Goal: Task Accomplishment & Management: Use online tool/utility

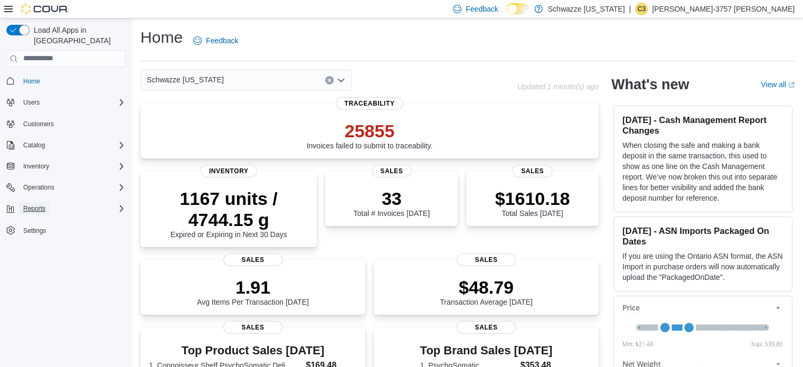
click at [48, 202] on button "Reports" at bounding box center [34, 208] width 31 height 13
click at [37, 278] on span "Reports" at bounding box center [30, 282] width 22 height 8
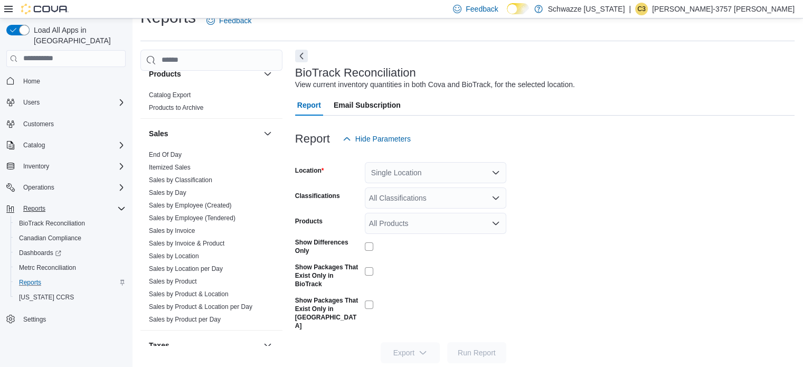
scroll to position [690, 0]
click at [172, 149] on link "End Of Day" at bounding box center [165, 152] width 33 height 7
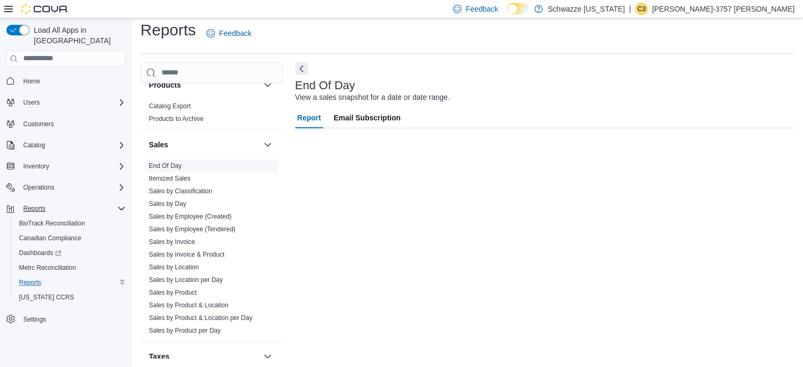
scroll to position [7, 0]
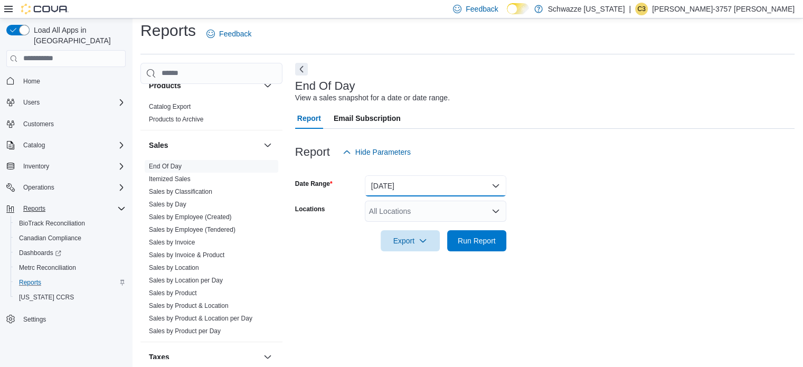
click at [445, 189] on button "[DATE]" at bounding box center [435, 185] width 141 height 21
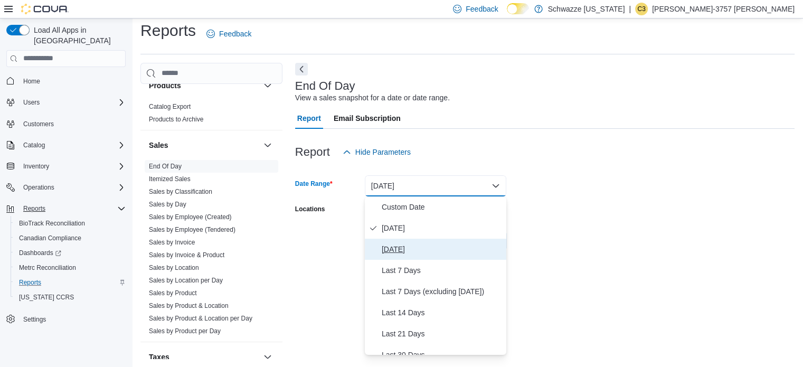
click at [432, 248] on span "[DATE]" at bounding box center [442, 249] width 120 height 13
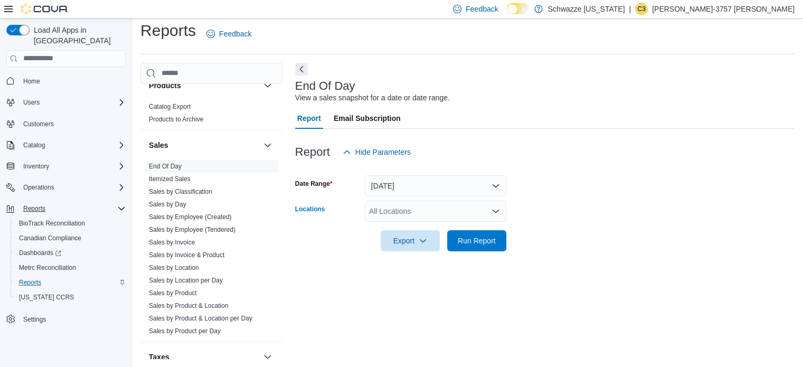
click at [418, 209] on div "All Locations" at bounding box center [435, 211] width 141 height 21
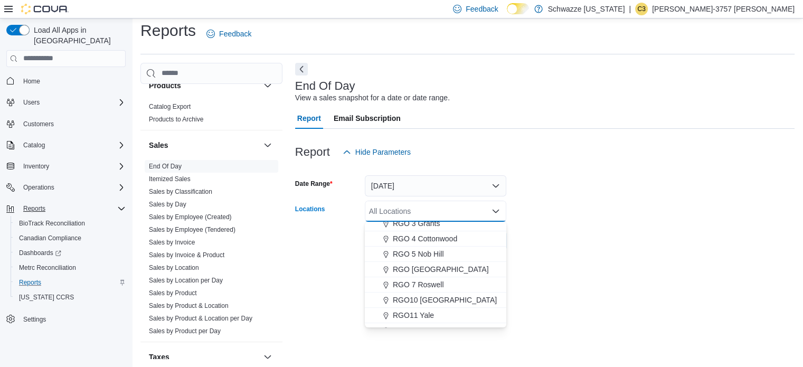
scroll to position [335, 0]
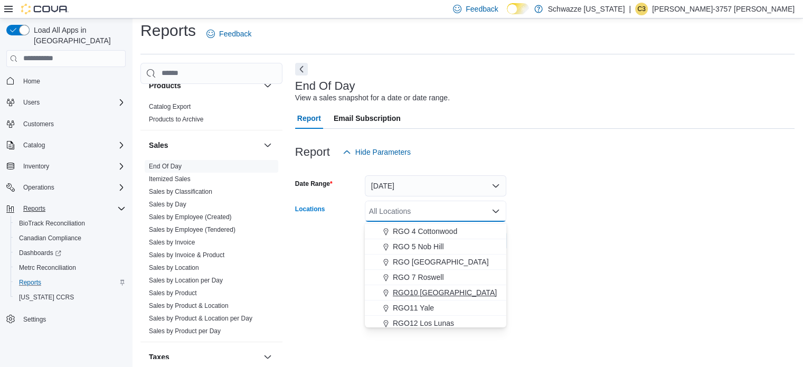
click at [432, 289] on span "RGO10 [GEOGRAPHIC_DATA]" at bounding box center [445, 292] width 104 height 11
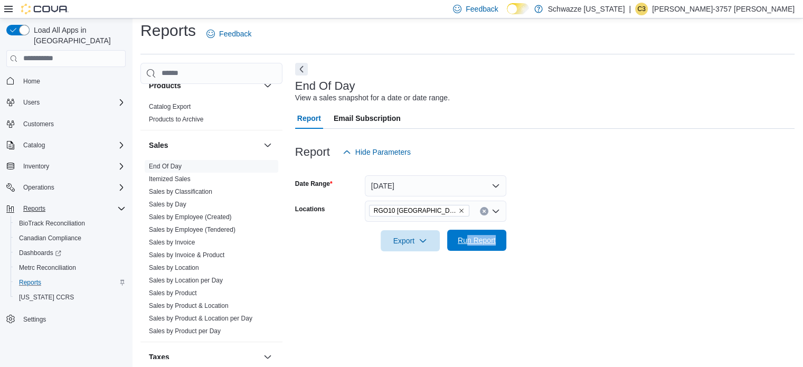
drag, startPoint x: 612, startPoint y: 265, endPoint x: 469, endPoint y: 238, distance: 146.0
click at [469, 238] on div "End Of Day View a sales snapshot for a date or date range. Report Email Subscri…" at bounding box center [544, 211] width 499 height 296
click at [469, 238] on span "Run Report" at bounding box center [477, 240] width 38 height 11
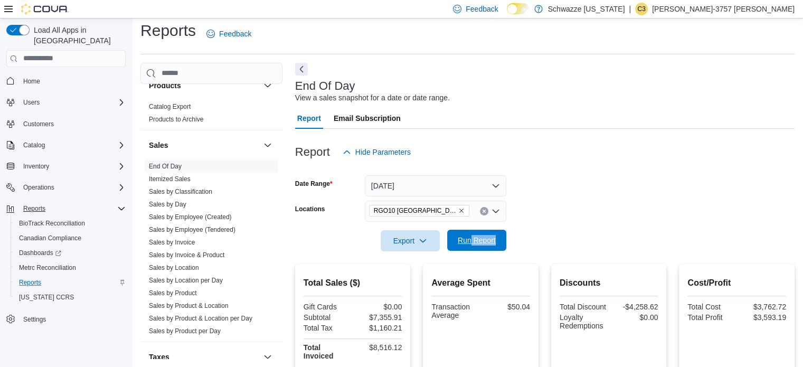
click at [485, 235] on span "Run Report" at bounding box center [477, 240] width 38 height 11
click at [639, 156] on div "Report Hide Parameters" at bounding box center [544, 151] width 499 height 21
click at [406, 190] on button "[DATE]" at bounding box center [435, 185] width 141 height 21
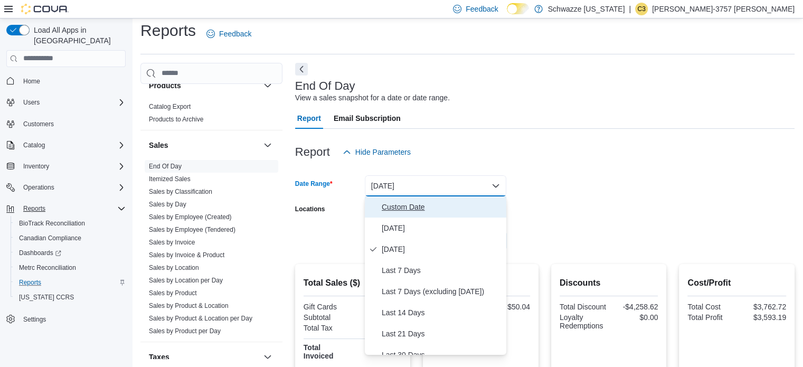
click at [405, 204] on span "Custom Date" at bounding box center [442, 207] width 120 height 13
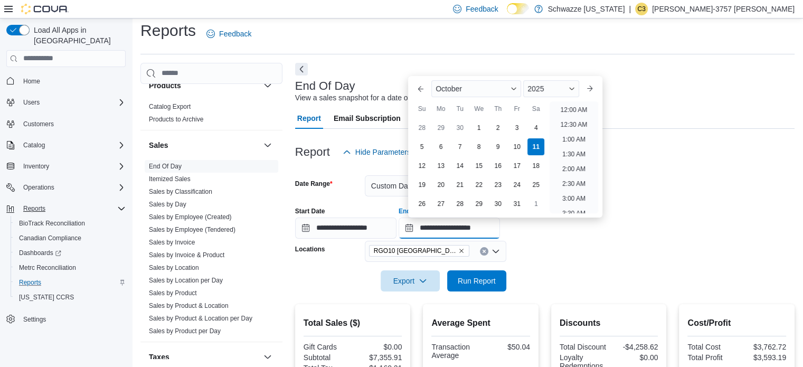
click at [458, 224] on input "**********" at bounding box center [449, 228] width 101 height 21
click at [540, 127] on div "4" at bounding box center [536, 127] width 18 height 18
type input "**********"
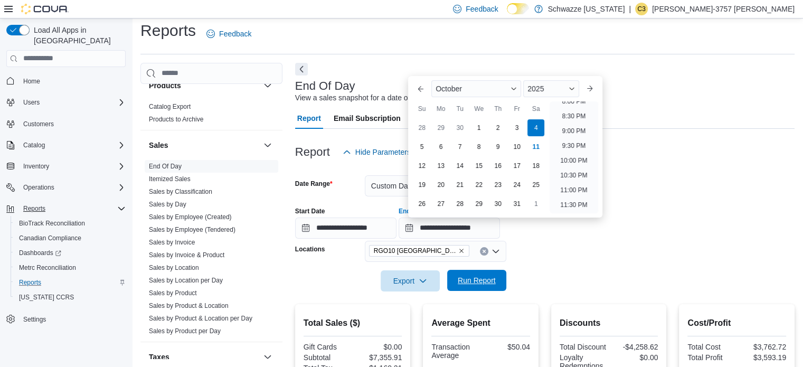
click at [482, 271] on span "Run Report" at bounding box center [477, 280] width 46 height 21
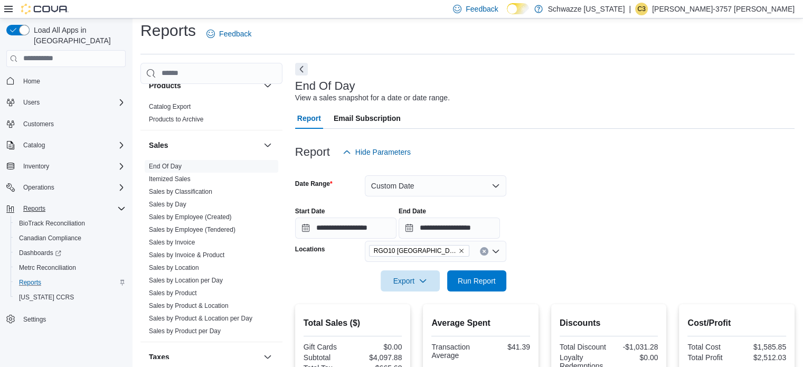
click at [615, 204] on div "**********" at bounding box center [544, 219] width 499 height 40
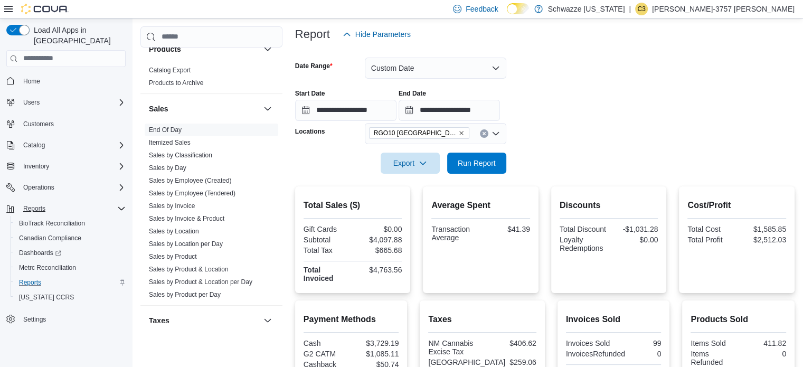
scroll to position [123, 0]
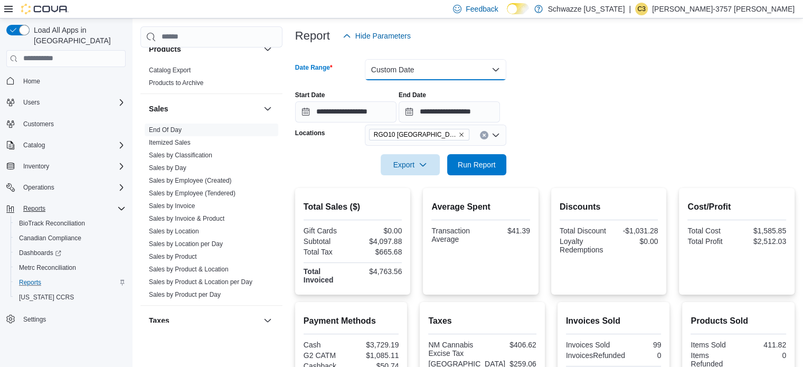
click at [422, 69] on button "Custom Date" at bounding box center [435, 69] width 141 height 21
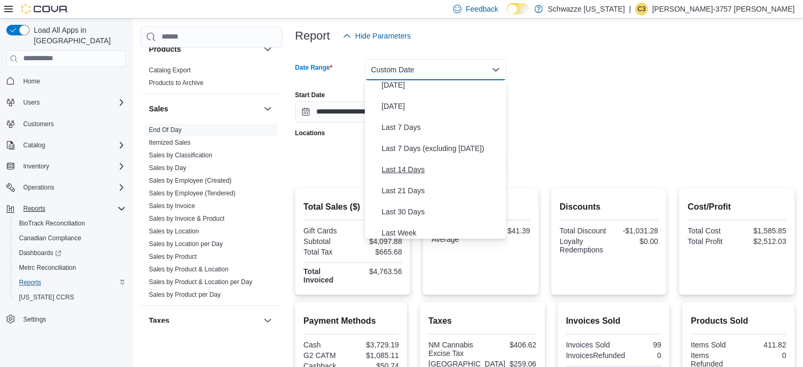
scroll to position [27, 0]
click at [421, 207] on span "Last 30 Days" at bounding box center [442, 211] width 120 height 13
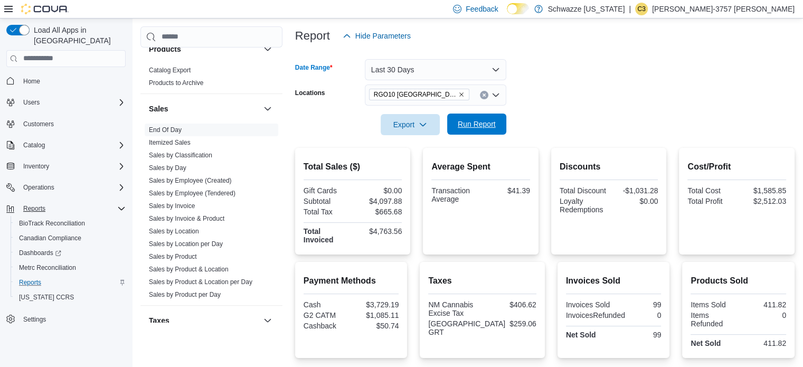
click at [480, 124] on span "Run Report" at bounding box center [477, 124] width 38 height 11
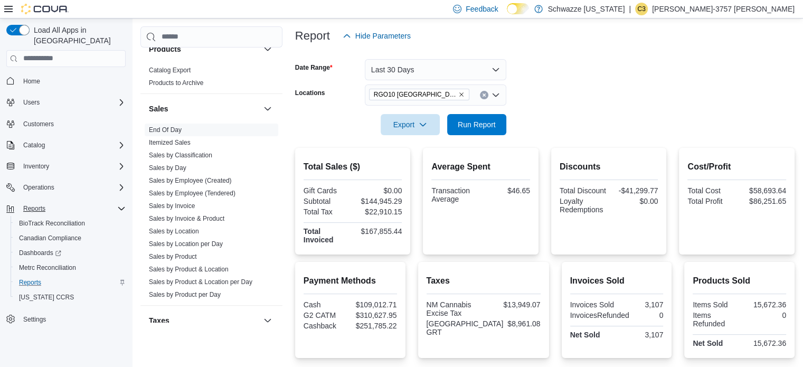
click at [580, 117] on form "Date Range Last 30 Days Locations RGO10 Santa Fe Export Run Report" at bounding box center [544, 90] width 499 height 89
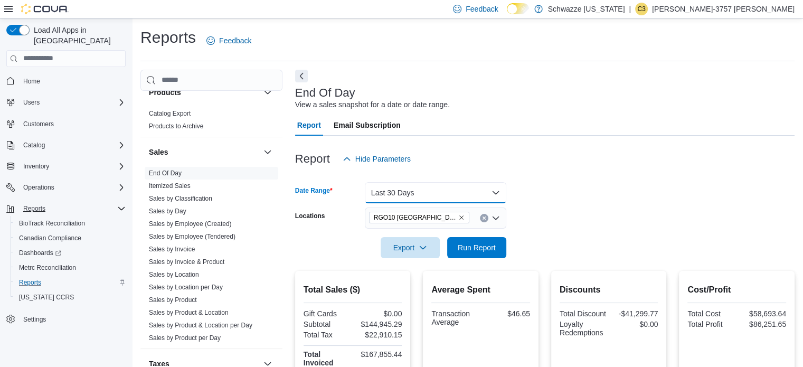
click at [458, 184] on button "Last 30 Days" at bounding box center [435, 192] width 141 height 21
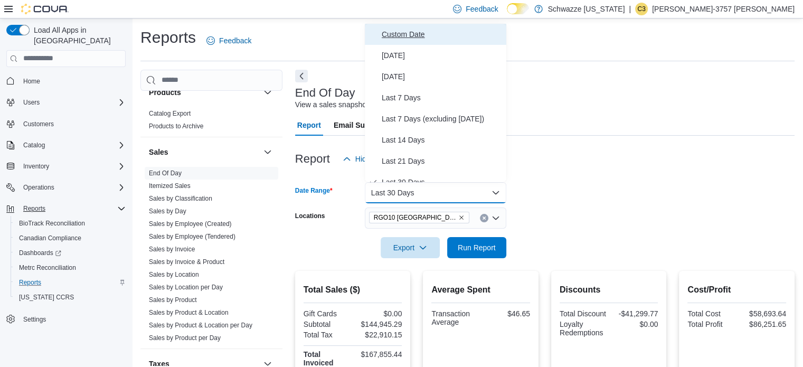
click at [422, 39] on span "Custom Date" at bounding box center [442, 34] width 120 height 13
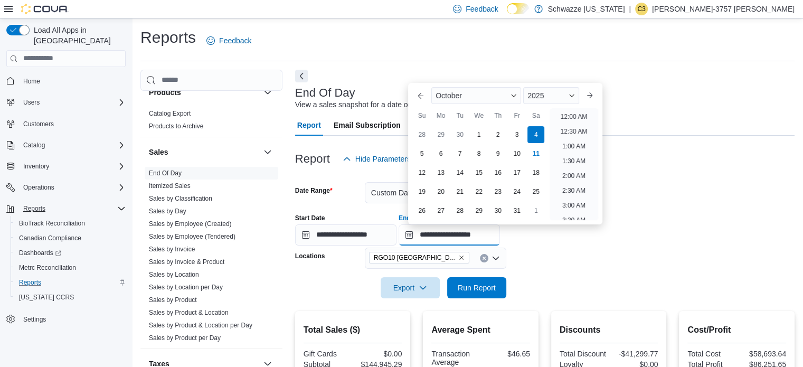
click at [457, 234] on input "**********" at bounding box center [449, 234] width 101 height 21
click at [701, 169] on div at bounding box center [544, 175] width 499 height 13
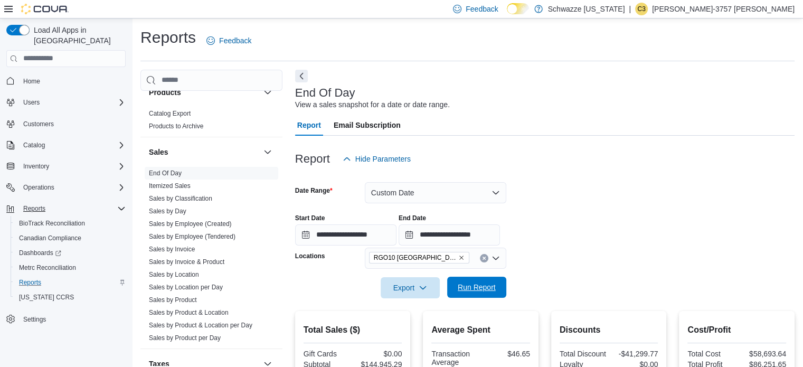
click at [492, 279] on span "Run Report" at bounding box center [477, 287] width 46 height 21
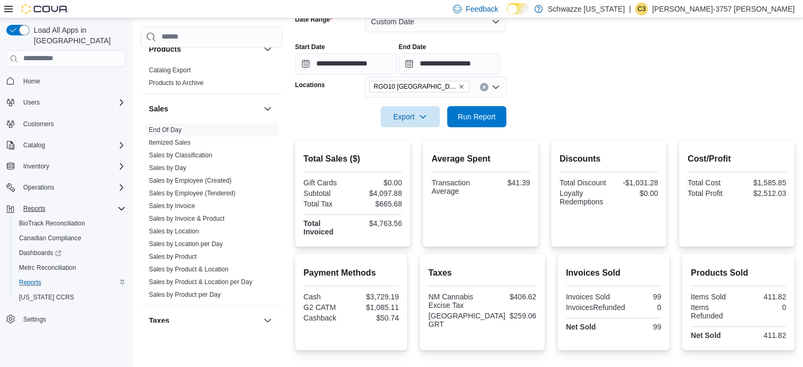
scroll to position [173, 0]
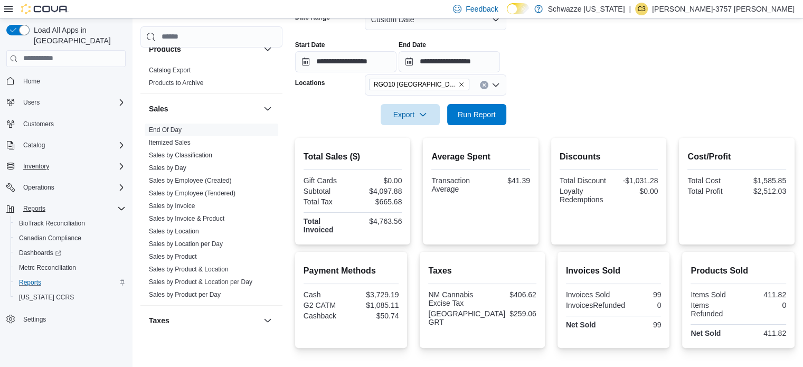
click at [55, 160] on div "Inventory" at bounding box center [72, 166] width 107 height 13
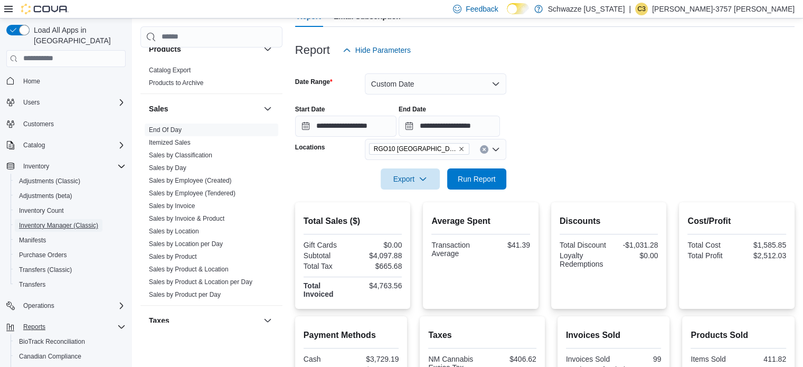
scroll to position [108, 0]
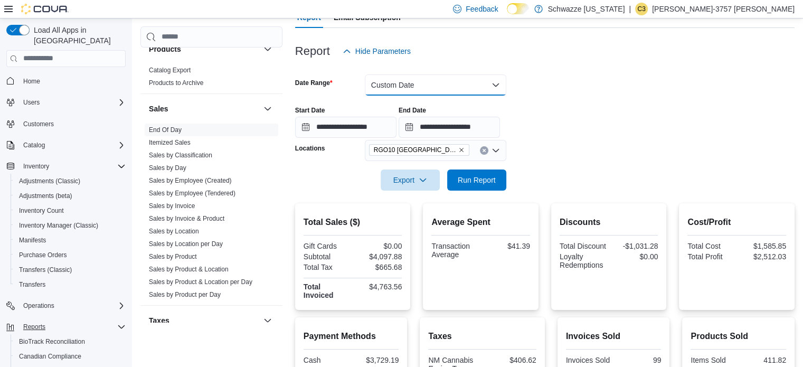
click at [416, 81] on button "Custom Date" at bounding box center [435, 84] width 141 height 21
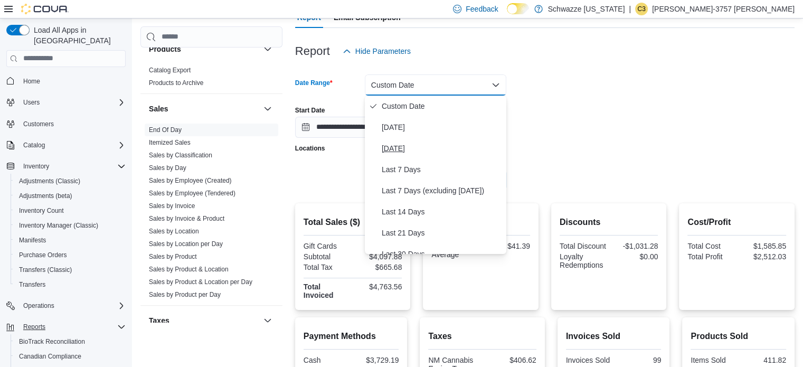
scroll to position [49, 0]
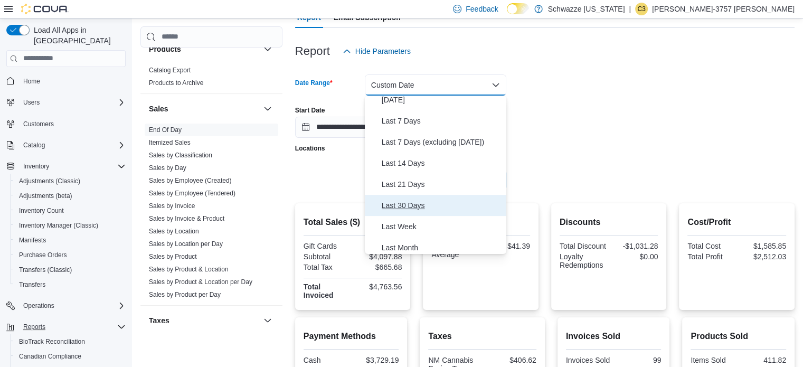
click at [419, 196] on button "Last 30 Days" at bounding box center [435, 205] width 141 height 21
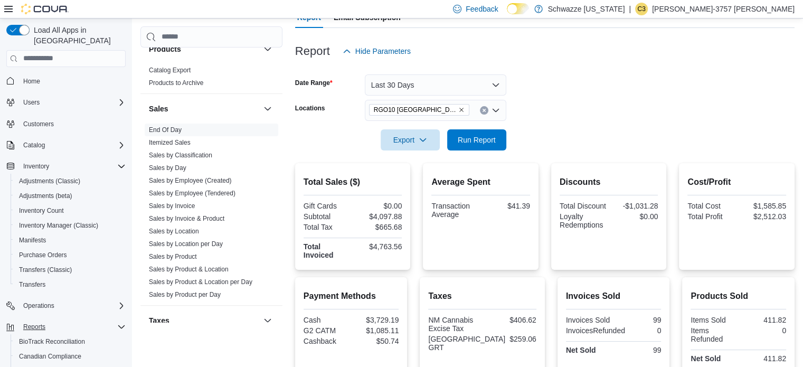
click at [586, 130] on form "Date Range Last 30 Days Locations RGO10 Santa Fe Export Run Report" at bounding box center [544, 106] width 499 height 89
click at [491, 135] on span "Run Report" at bounding box center [477, 139] width 38 height 11
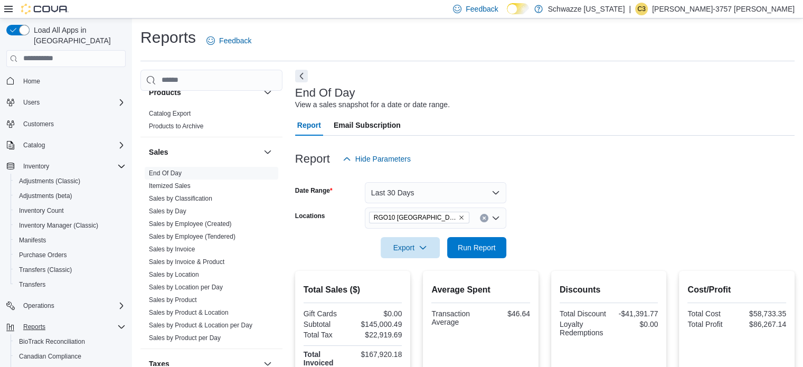
click at [496, 44] on div "Reports Feedback" at bounding box center [467, 40] width 654 height 27
click at [433, 192] on button "Last 30 Days" at bounding box center [435, 192] width 141 height 21
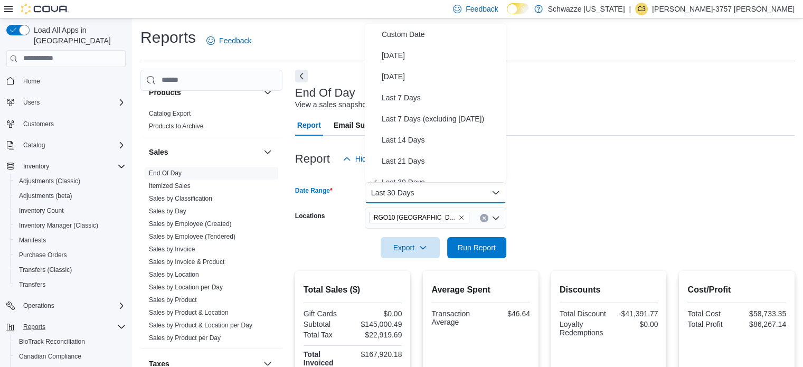
scroll to position [11, 0]
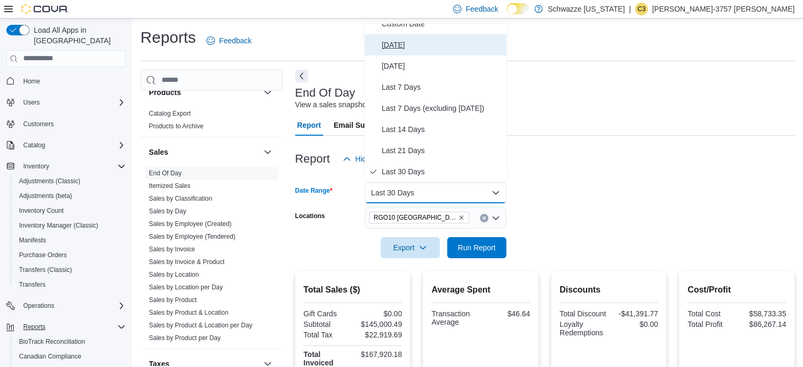
click at [412, 35] on button "[DATE]" at bounding box center [435, 44] width 141 height 21
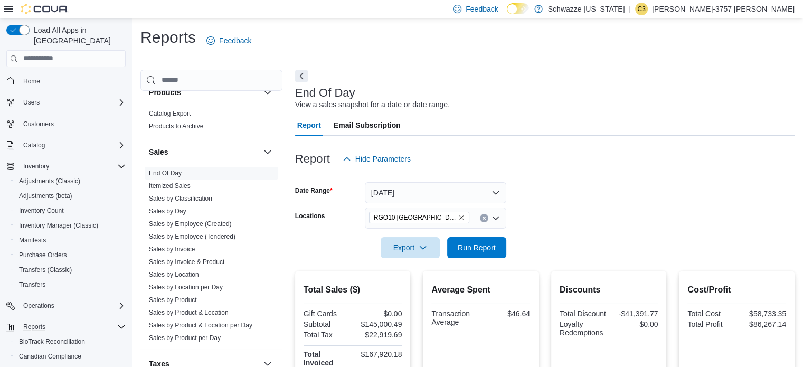
click at [569, 125] on div "Report Email Subscription" at bounding box center [544, 125] width 499 height 21
click at [485, 257] on span "Run Report" at bounding box center [477, 247] width 46 height 21
click at [621, 172] on div at bounding box center [544, 175] width 499 height 13
click at [467, 245] on span "Run Report" at bounding box center [477, 247] width 38 height 11
click at [638, 203] on form "Date Range [DATE] Locations RGO10 Santa Fe Export Run Report" at bounding box center [544, 213] width 499 height 89
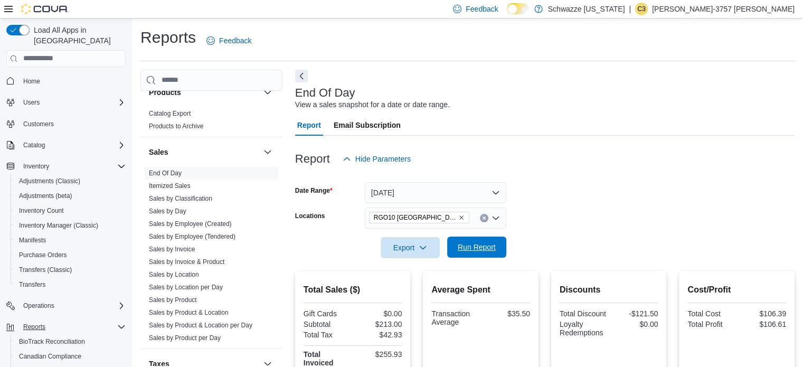
click at [485, 250] on span "Run Report" at bounding box center [477, 247] width 38 height 11
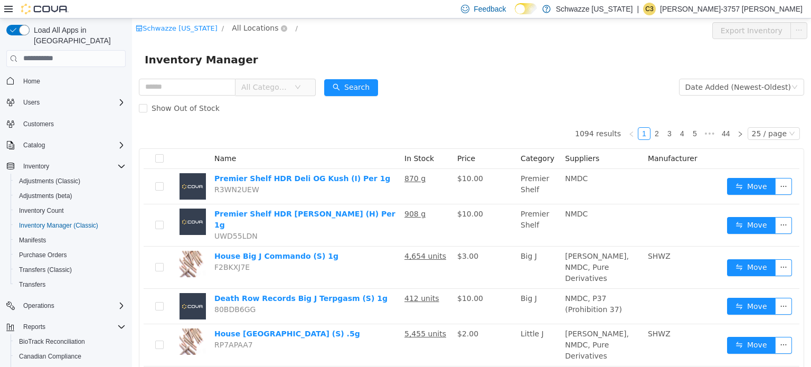
click at [253, 24] on span "All Locations" at bounding box center [255, 28] width 46 height 12
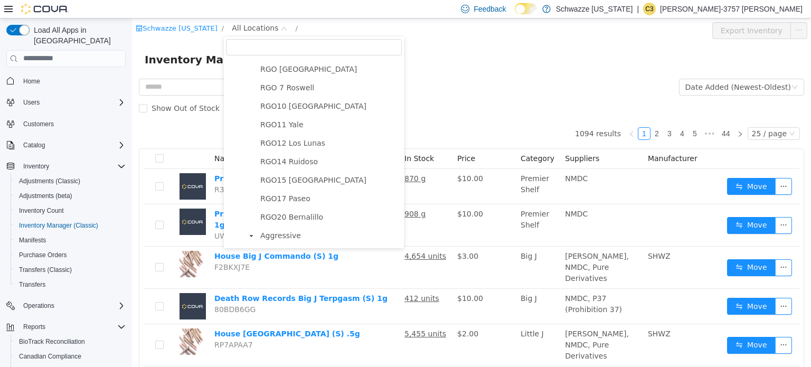
scroll to position [440, 0]
click at [289, 109] on span "RGO10 [GEOGRAPHIC_DATA]" at bounding box center [313, 106] width 106 height 8
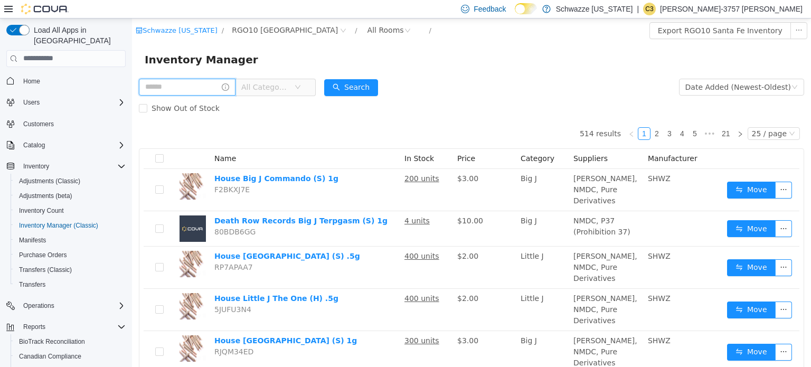
click at [193, 89] on input "text" at bounding box center [187, 86] width 97 height 17
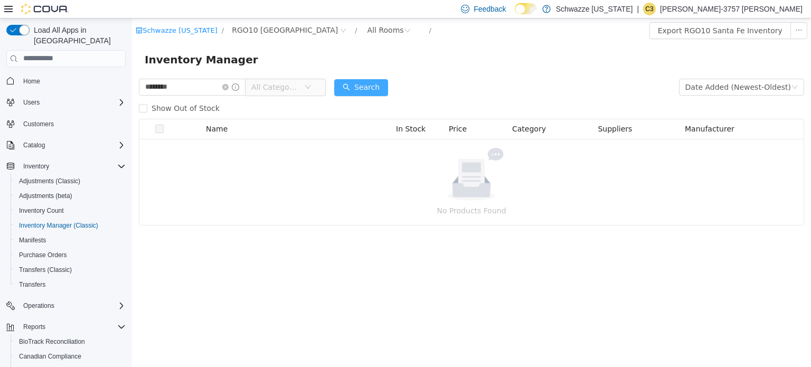
click at [357, 94] on button "Search" at bounding box center [361, 87] width 54 height 17
click at [195, 90] on input "********" at bounding box center [192, 86] width 107 height 17
type input "********"
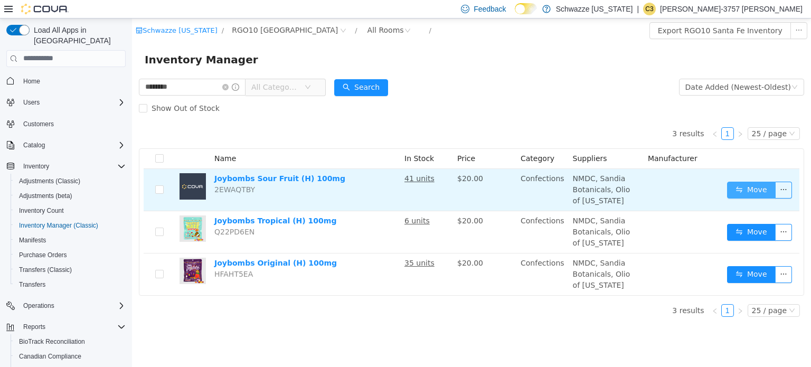
click at [757, 186] on button "Move" at bounding box center [751, 189] width 49 height 17
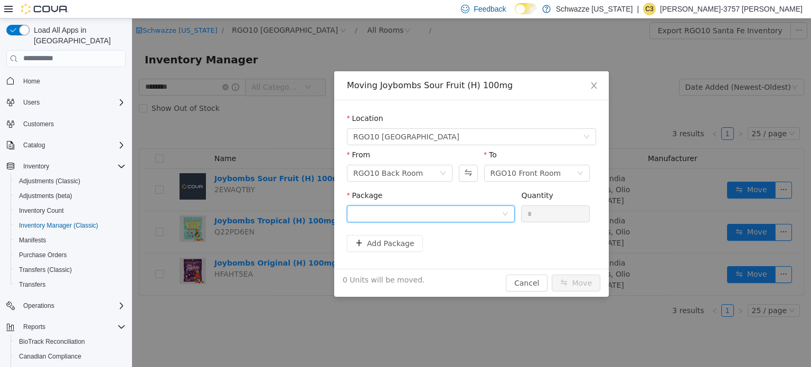
click at [444, 215] on div at bounding box center [427, 213] width 148 height 16
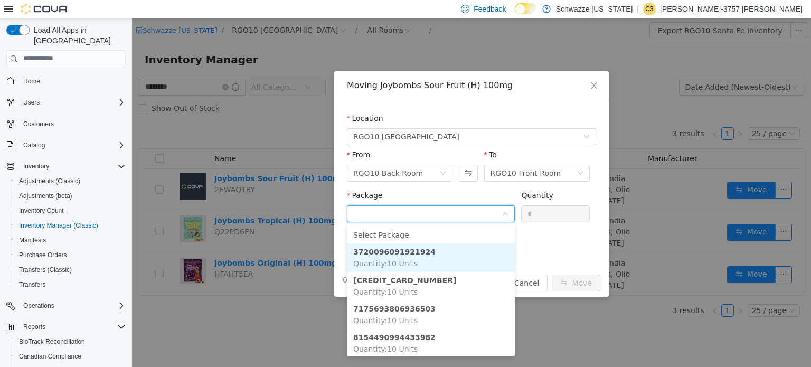
click at [435, 257] on li "3720096091921924 Quantity : 10 Units" at bounding box center [431, 257] width 168 height 29
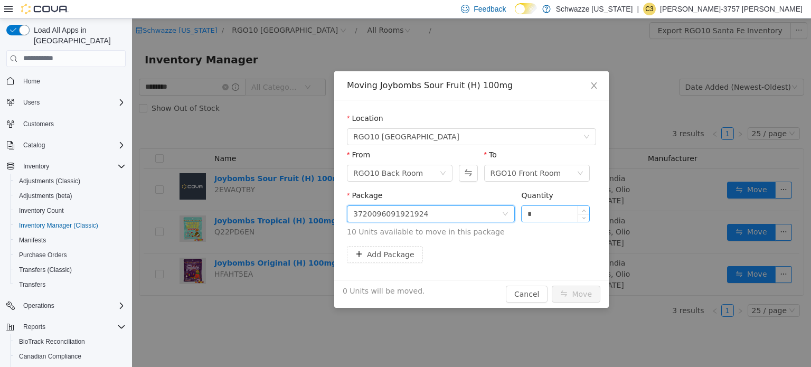
click at [556, 207] on input "*" at bounding box center [556, 213] width 68 height 16
type input "**"
click at [580, 297] on button "Move" at bounding box center [576, 293] width 49 height 17
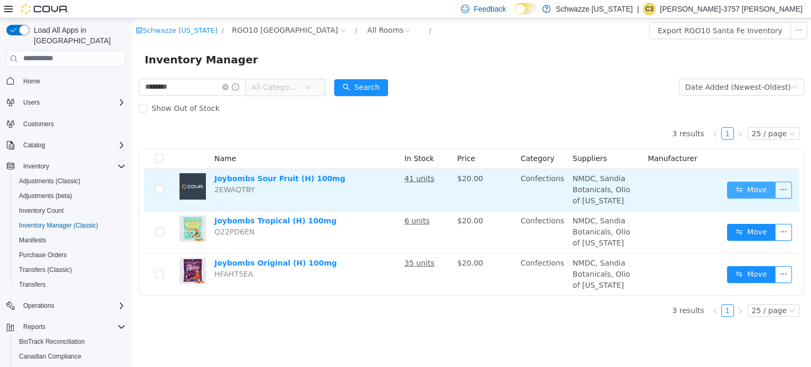
click at [747, 193] on button "Move" at bounding box center [751, 189] width 49 height 17
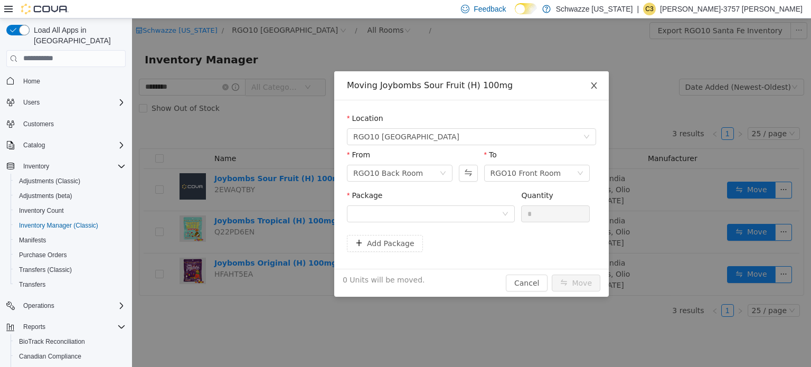
click at [595, 92] on span "Close" at bounding box center [594, 86] width 30 height 30
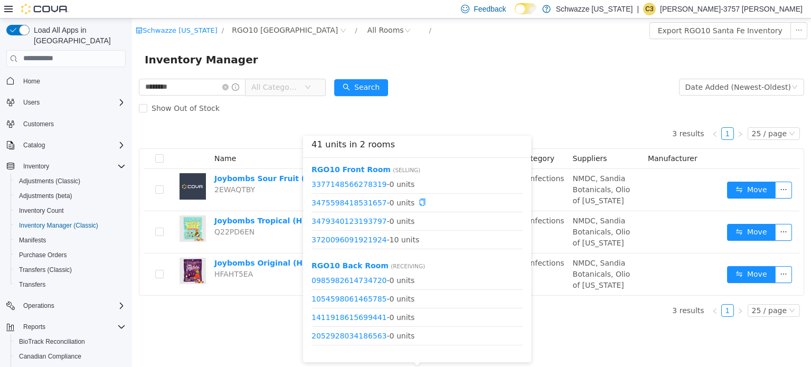
scroll to position [148, 0]
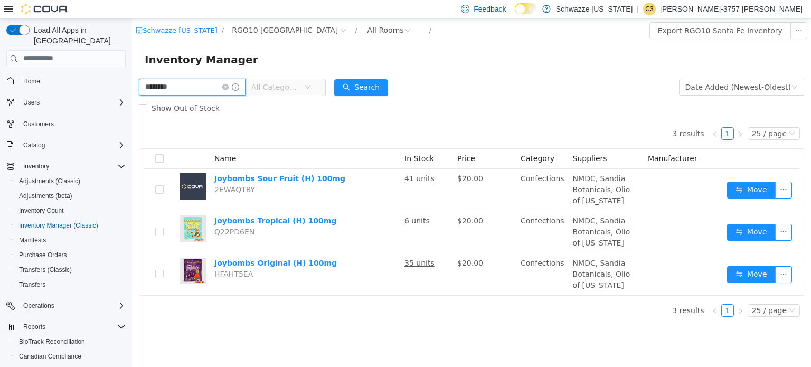
click at [188, 82] on input "********" at bounding box center [192, 86] width 107 height 17
type input "********"
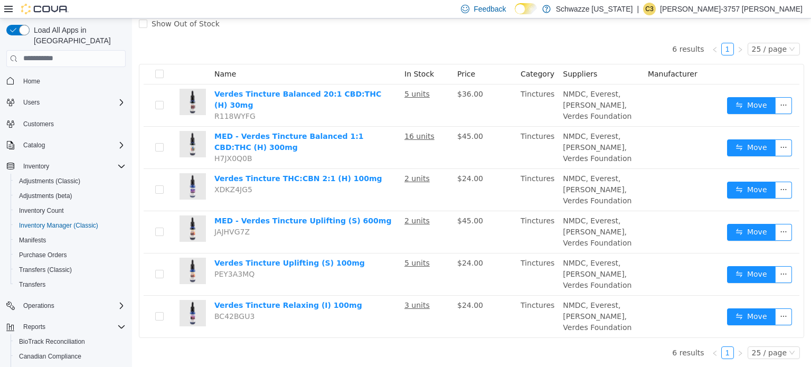
scroll to position [84, 0]
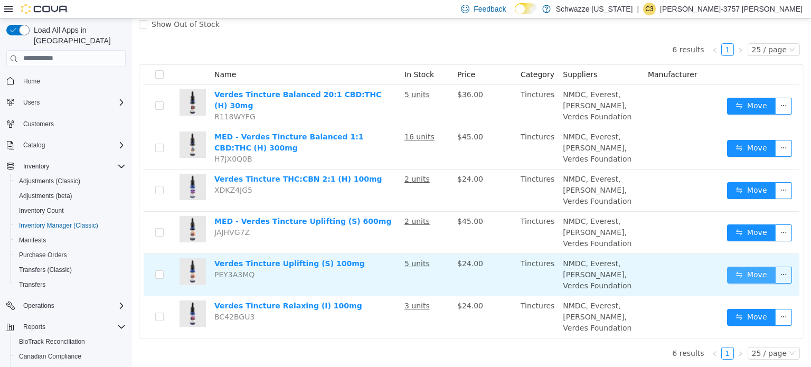
click at [735, 267] on button "Move" at bounding box center [751, 274] width 49 height 17
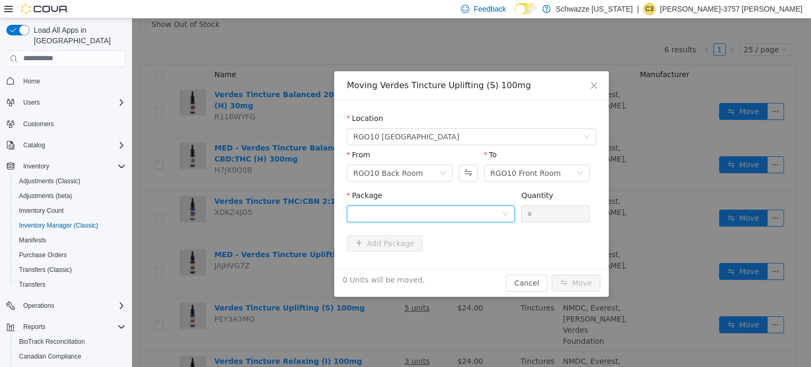
click at [460, 207] on div at bounding box center [427, 213] width 148 height 16
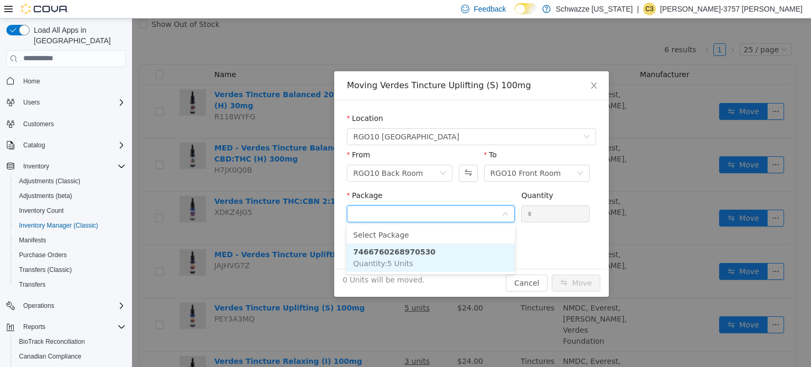
click at [431, 257] on li "7466760268970530 Quantity : 5 Units" at bounding box center [431, 257] width 168 height 29
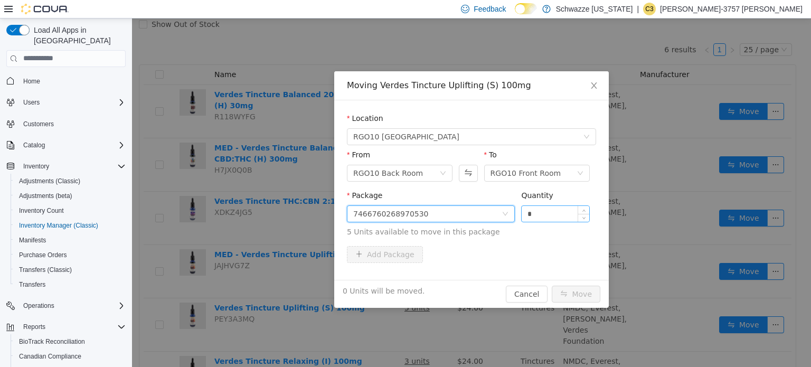
click at [536, 220] on input "*" at bounding box center [556, 213] width 68 height 16
type input "*"
click at [570, 291] on button "Move" at bounding box center [576, 293] width 49 height 17
